Goal: Task Accomplishment & Management: Complete application form

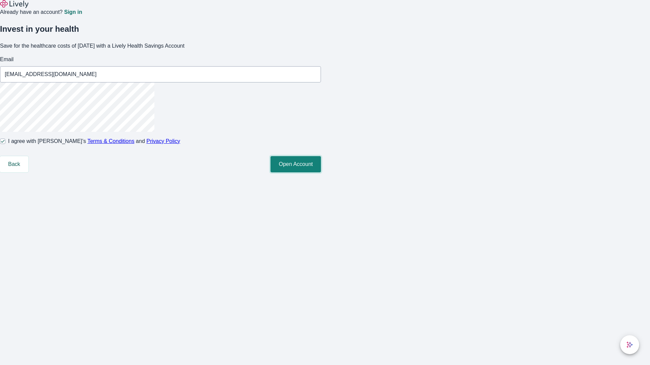
click at [321, 173] on button "Open Account" at bounding box center [295, 164] width 50 height 16
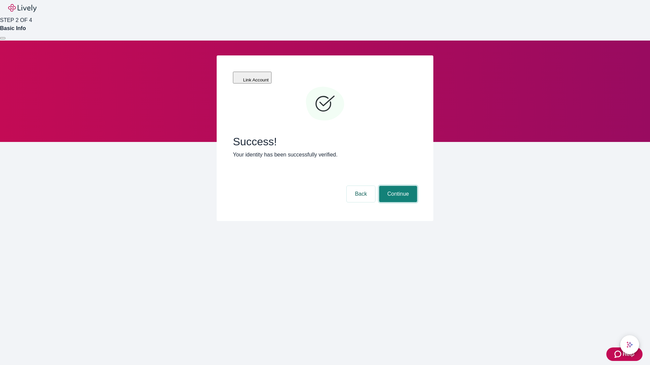
click at [397, 186] on button "Continue" at bounding box center [398, 194] width 38 height 16
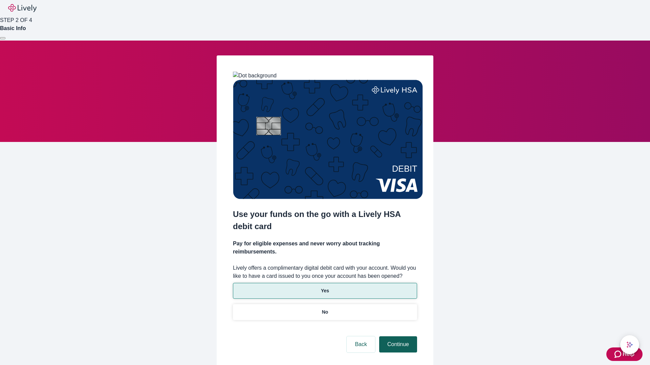
click at [324, 288] on p "Yes" at bounding box center [325, 291] width 8 height 7
click at [397, 337] on button "Continue" at bounding box center [398, 345] width 38 height 16
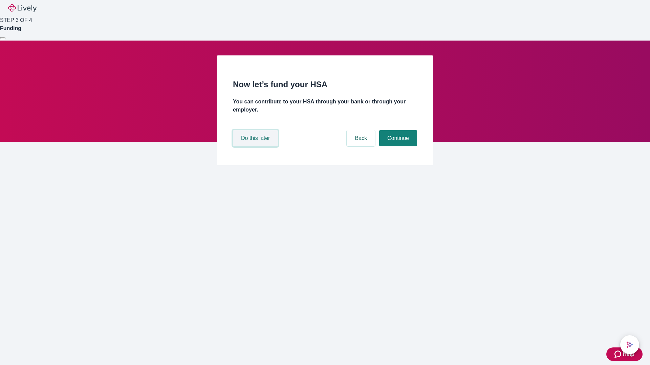
click at [256, 146] on button "Do this later" at bounding box center [255, 138] width 45 height 16
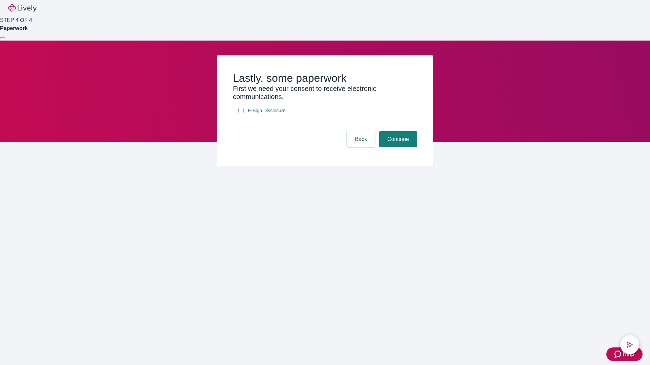
click at [241, 113] on input "E-Sign Disclosure" at bounding box center [240, 110] width 5 height 5
checkbox input "true"
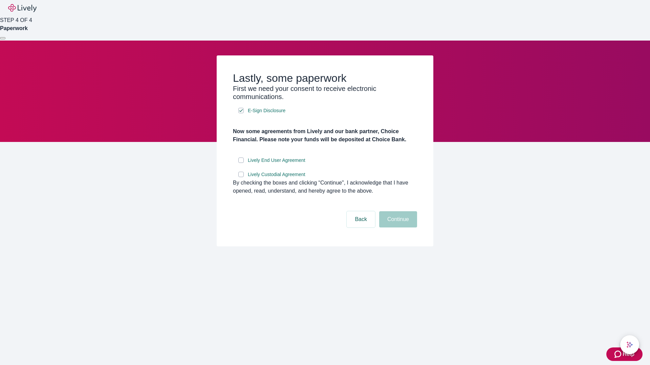
click at [241, 163] on input "Lively End User Agreement" at bounding box center [240, 160] width 5 height 5
checkbox input "true"
click at [241, 177] on input "Lively Custodial Agreement" at bounding box center [240, 174] width 5 height 5
checkbox input "true"
click at [397, 228] on button "Continue" at bounding box center [398, 219] width 38 height 16
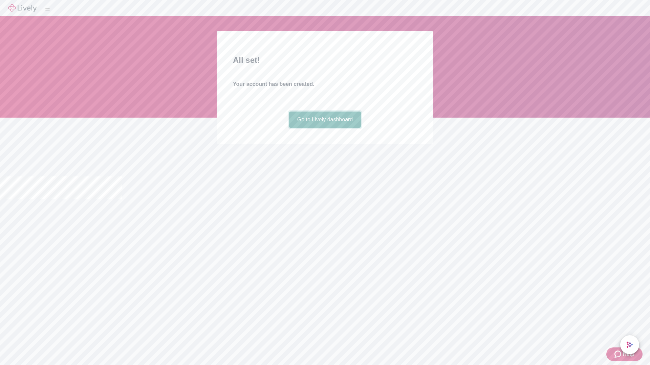
click at [324, 128] on link "Go to Lively dashboard" at bounding box center [325, 120] width 72 height 16
